Goal: Check status

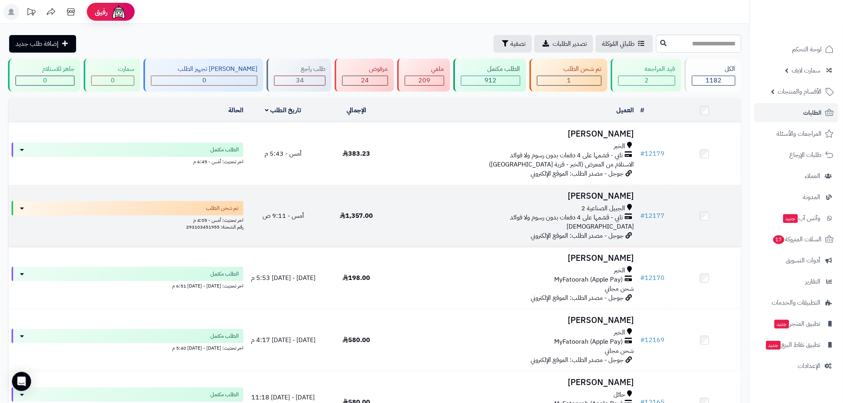
click at [653, 227] on td "# 12177" at bounding box center [652, 216] width 31 height 62
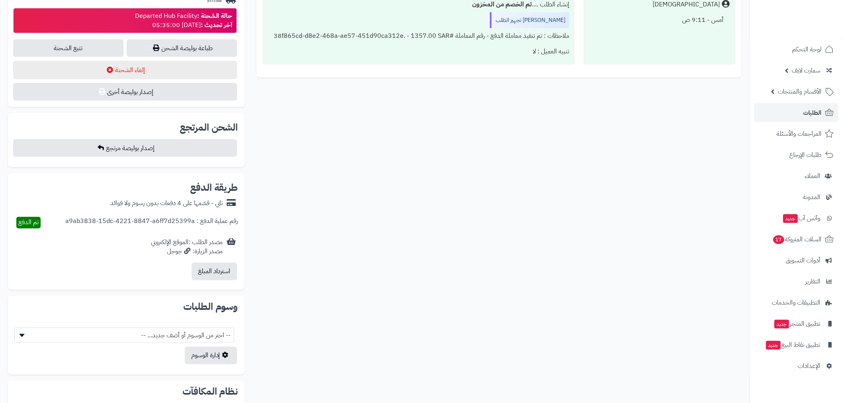
scroll to position [206, 0]
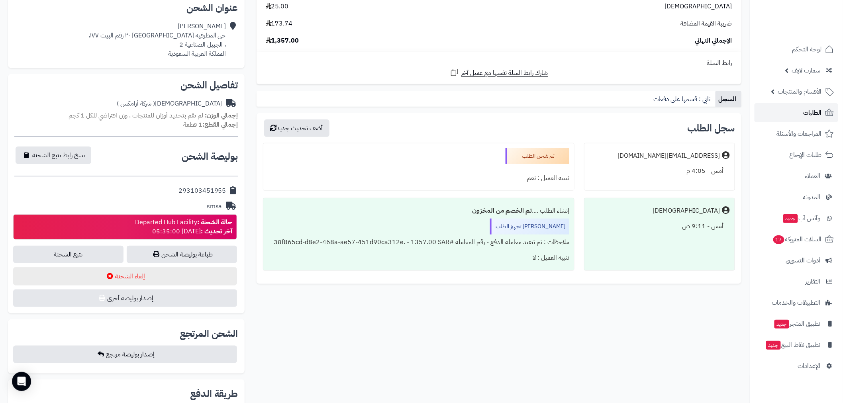
click at [817, 114] on span "الطلبات" at bounding box center [812, 112] width 18 height 11
